Goal: Transaction & Acquisition: Purchase product/service

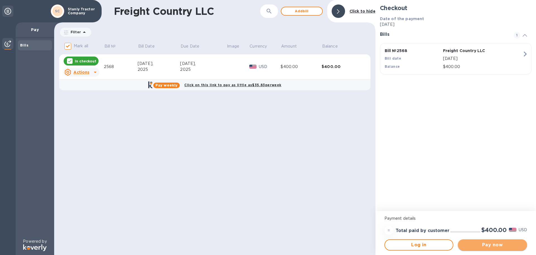
click at [489, 245] on span "Pay now" at bounding box center [493, 244] width 60 height 7
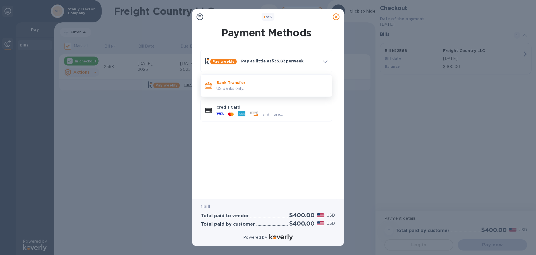
click at [253, 89] on p "US banks only." at bounding box center [272, 89] width 111 height 6
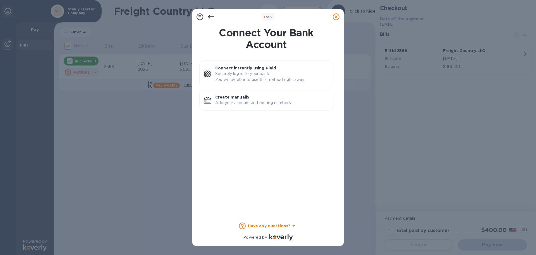
click at [210, 16] on icon at bounding box center [211, 17] width 7 height 4
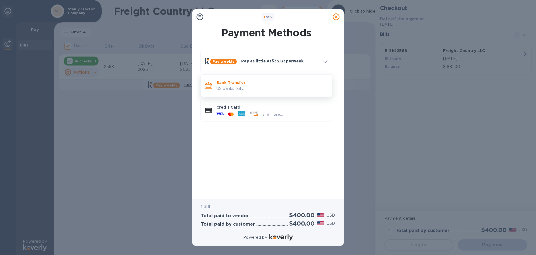
click at [250, 81] on p "Bank Transfer" at bounding box center [272, 83] width 111 height 6
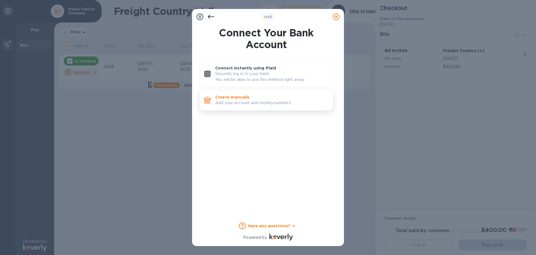
click at [255, 99] on p "Create manually" at bounding box center [271, 97] width 113 height 6
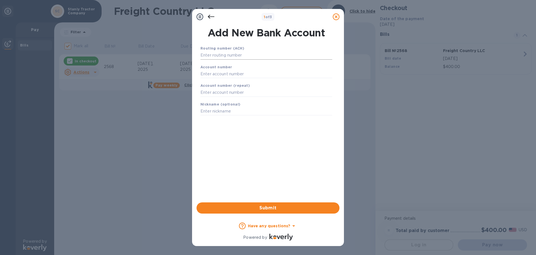
click at [229, 56] on input "text" at bounding box center [267, 55] width 132 height 8
type input "053111690"
type input "0100686627"
click at [265, 204] on span "Submit" at bounding box center [268, 207] width 134 height 7
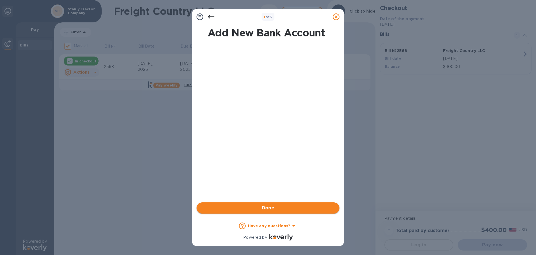
click at [277, 206] on span "Done" at bounding box center [268, 207] width 134 height 7
